Goal: Task Accomplishment & Management: Use online tool/utility

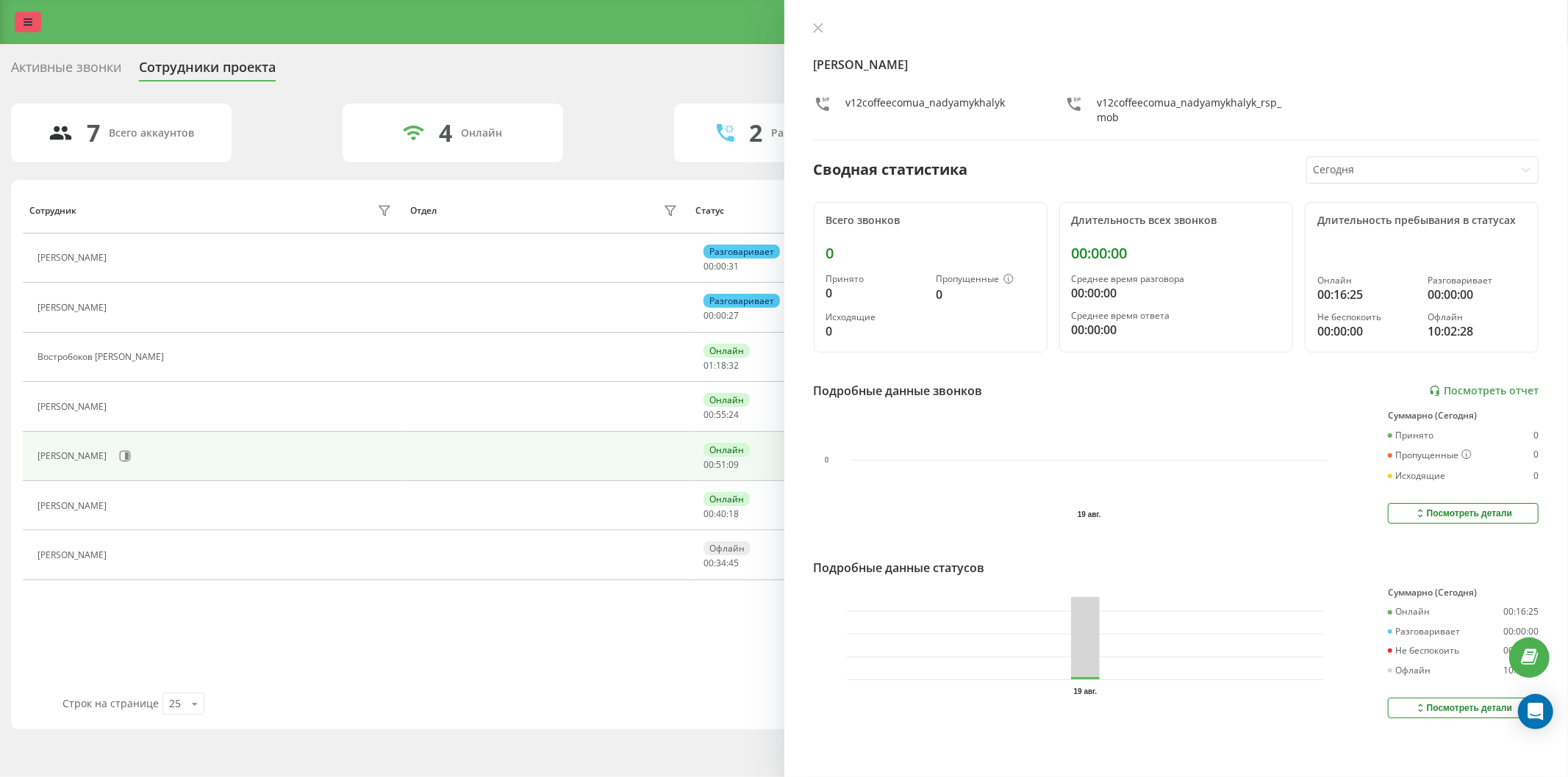
click at [29, 30] on link at bounding box center [28, 22] width 27 height 20
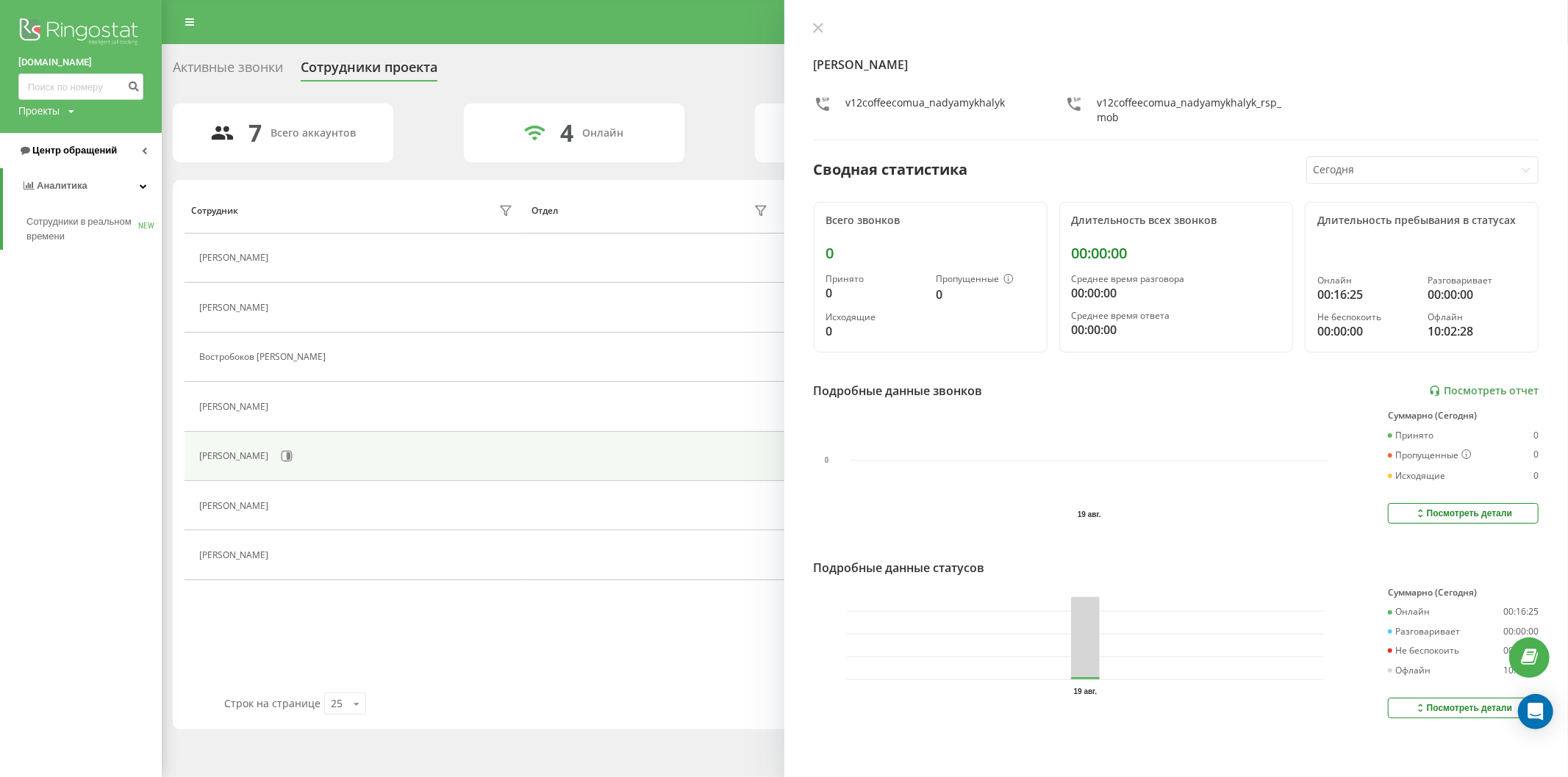
click at [90, 151] on span "Центр обращений" at bounding box center [75, 150] width 85 height 11
click at [90, 245] on span "Отчет о пропущенных необработанных звонках" at bounding box center [90, 247] width 128 height 29
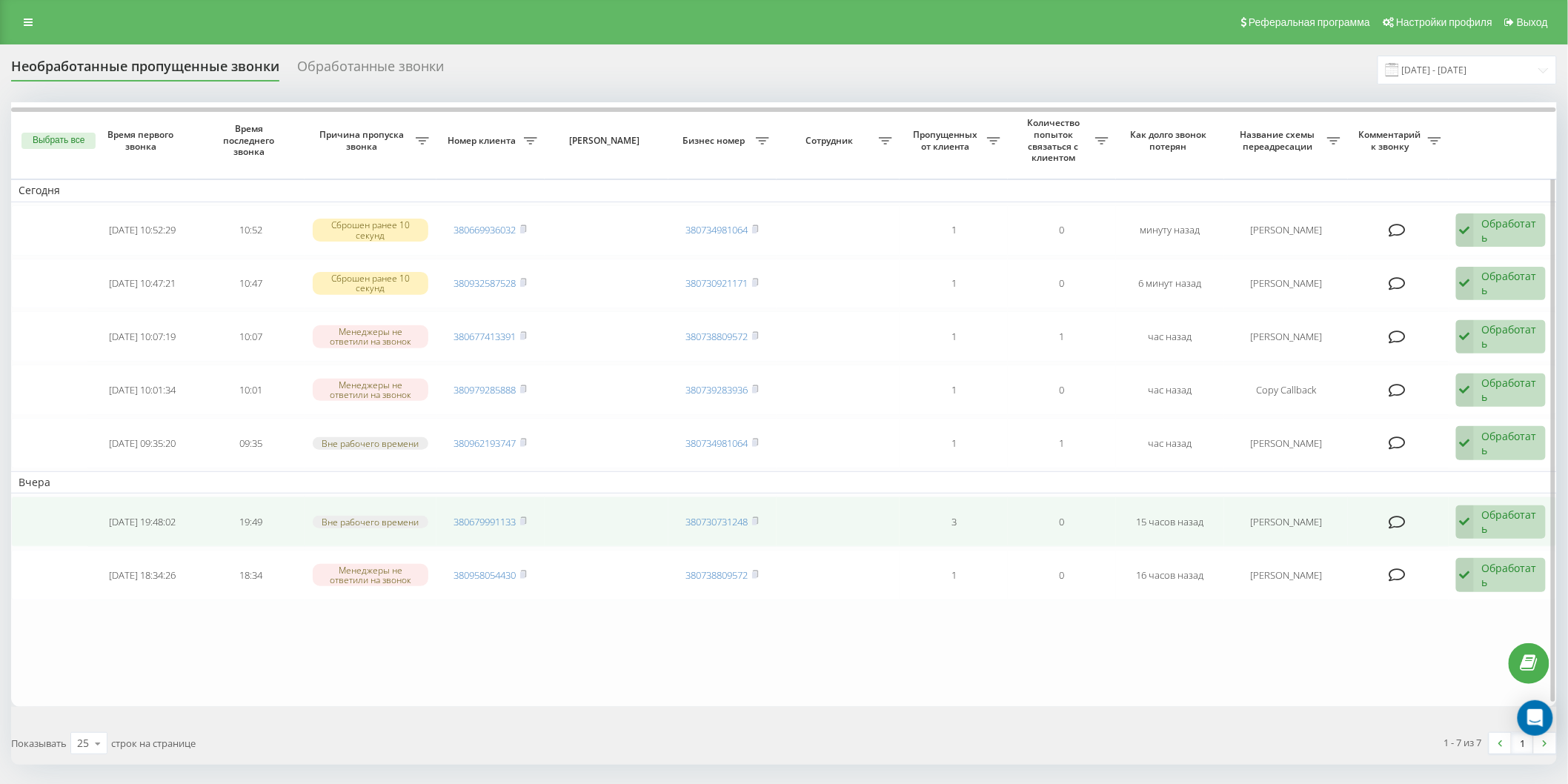
click at [1522, 522] on div "Обработать" at bounding box center [1509, 522] width 55 height 29
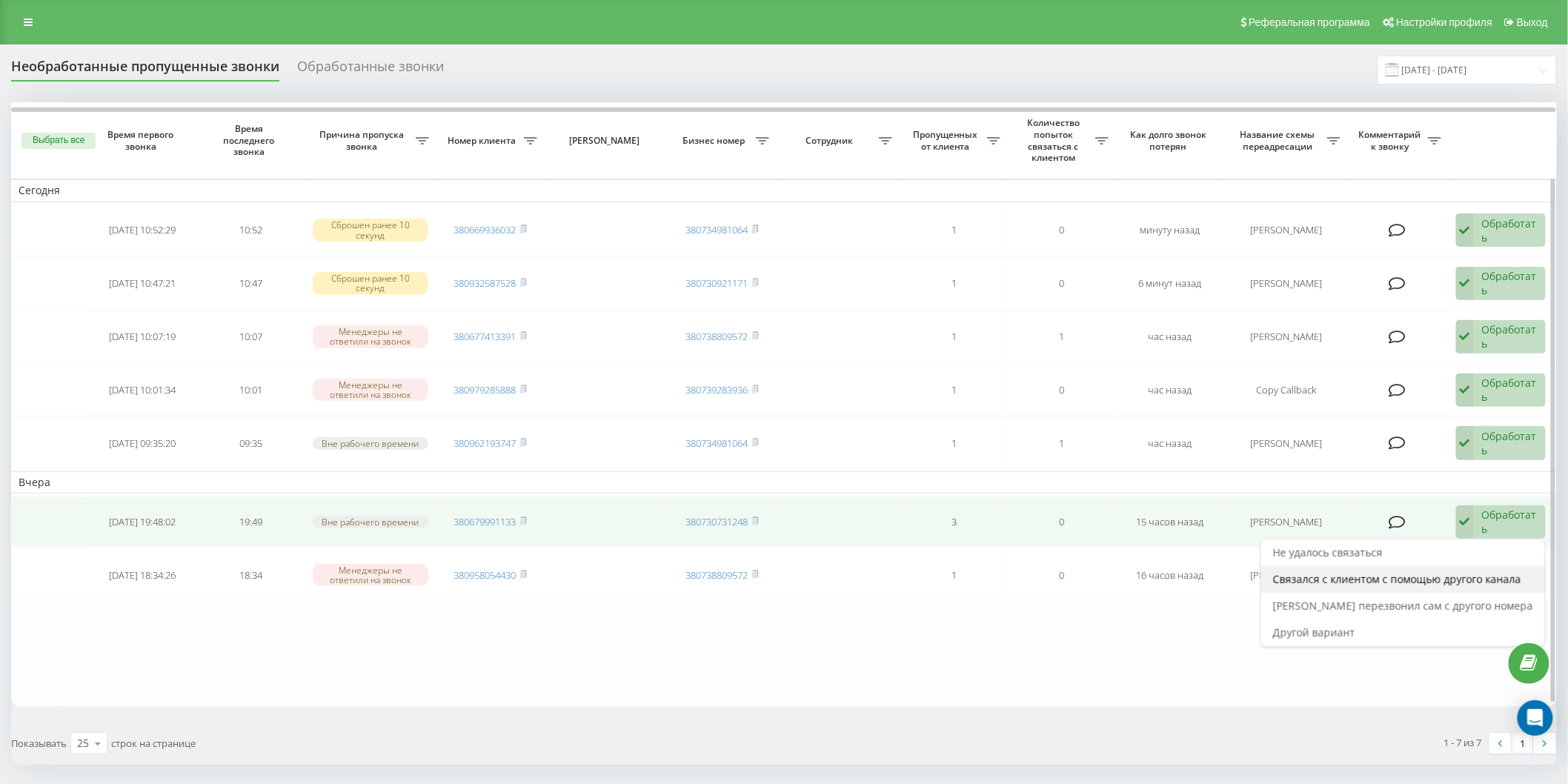
click at [1436, 575] on span "Связался с клиентом с помощью другого канала" at bounding box center [1397, 579] width 248 height 14
